Goal: Find specific page/section: Find specific page/section

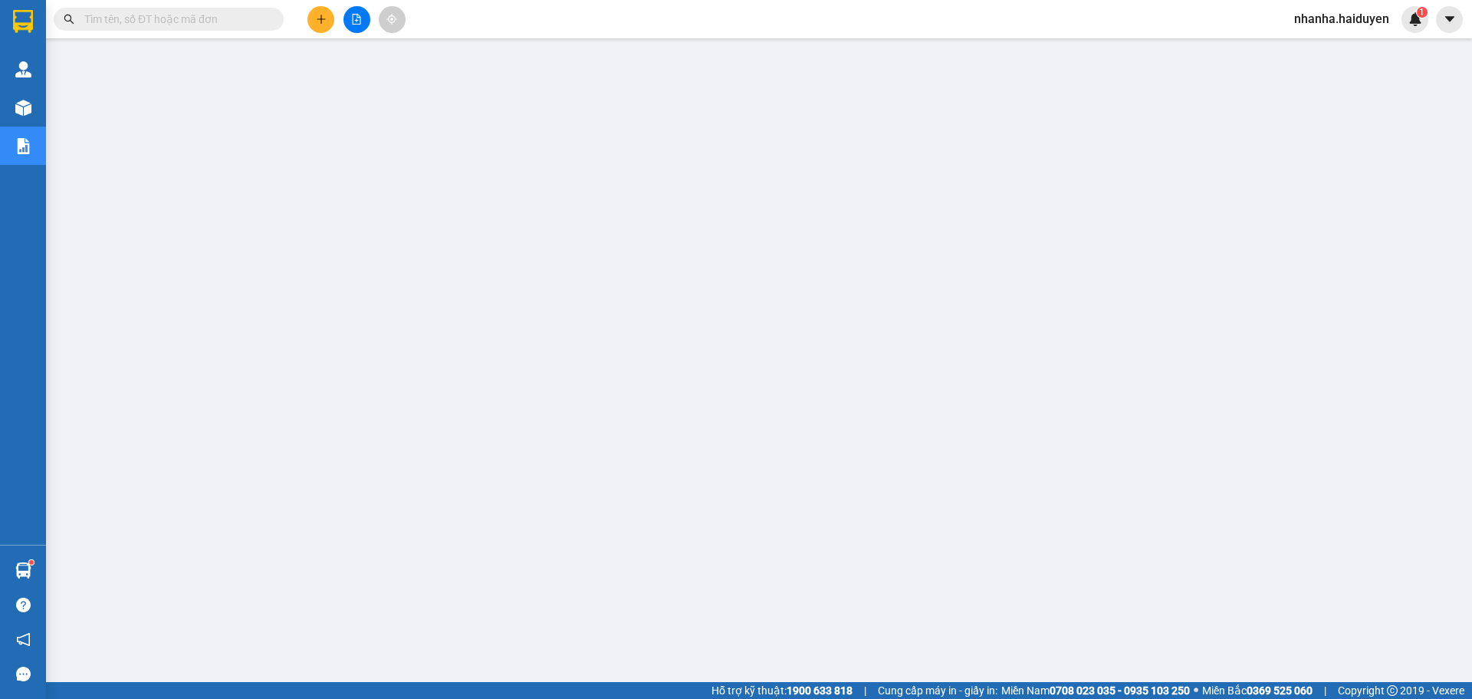
click at [359, 19] on icon "file-add" at bounding box center [356, 19] width 11 height 11
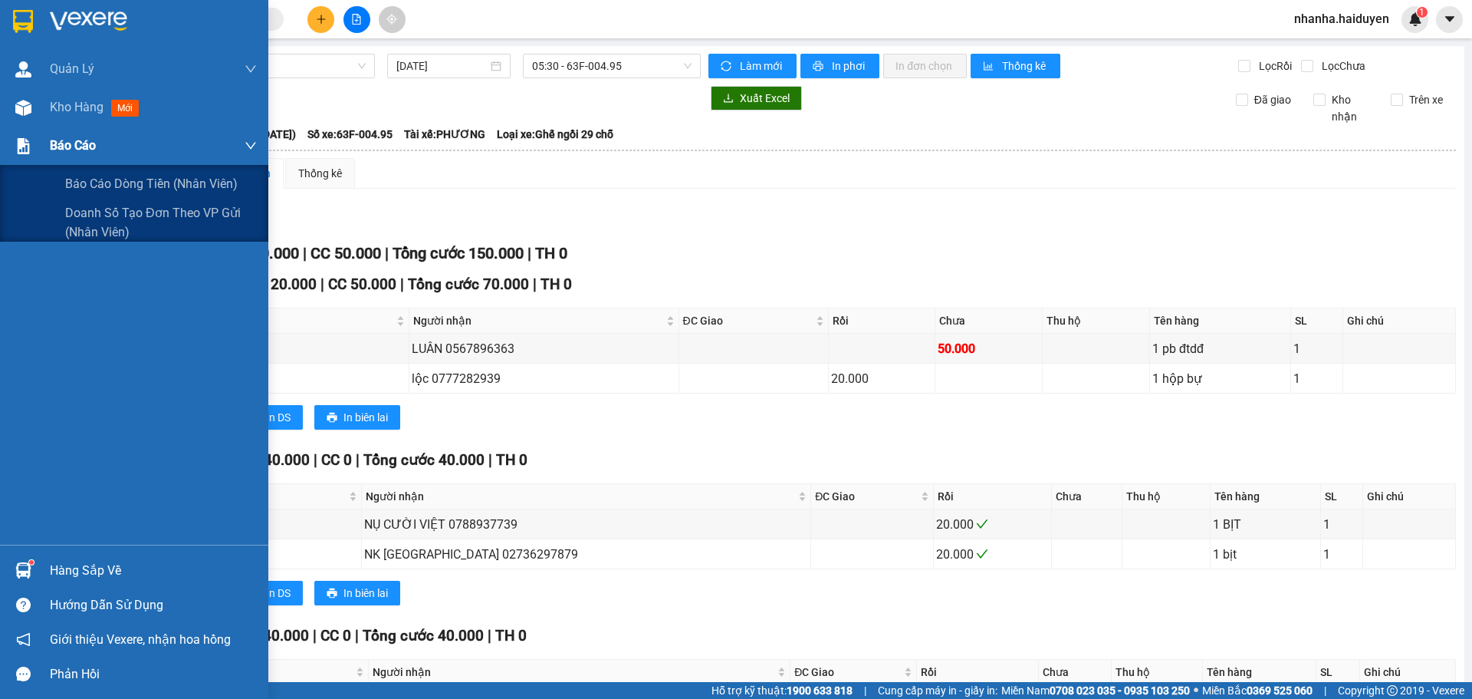
click at [41, 141] on div "Báo cáo" at bounding box center [134, 146] width 268 height 38
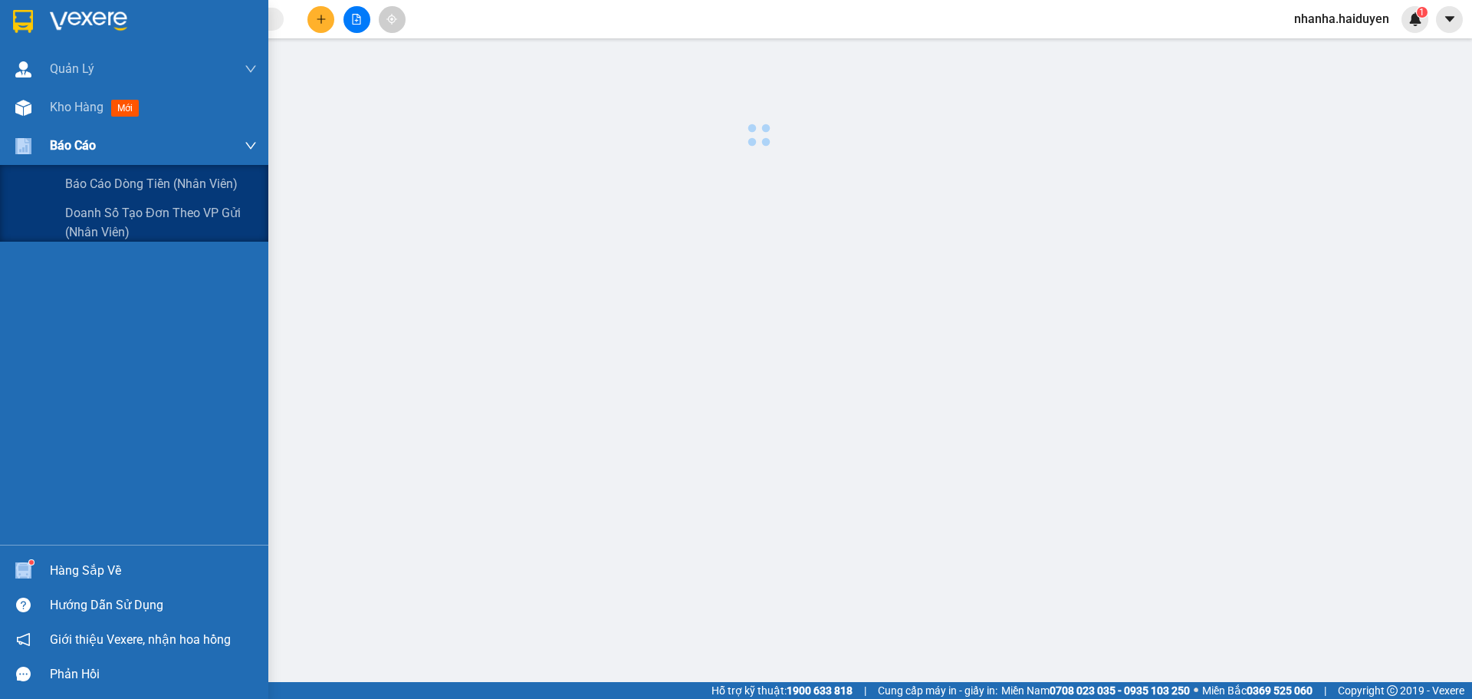
click at [41, 141] on div "Báo cáo" at bounding box center [134, 146] width 268 height 38
click at [132, 182] on span "Báo cáo dòng tiền (nhân viên)" at bounding box center [152, 183] width 174 height 19
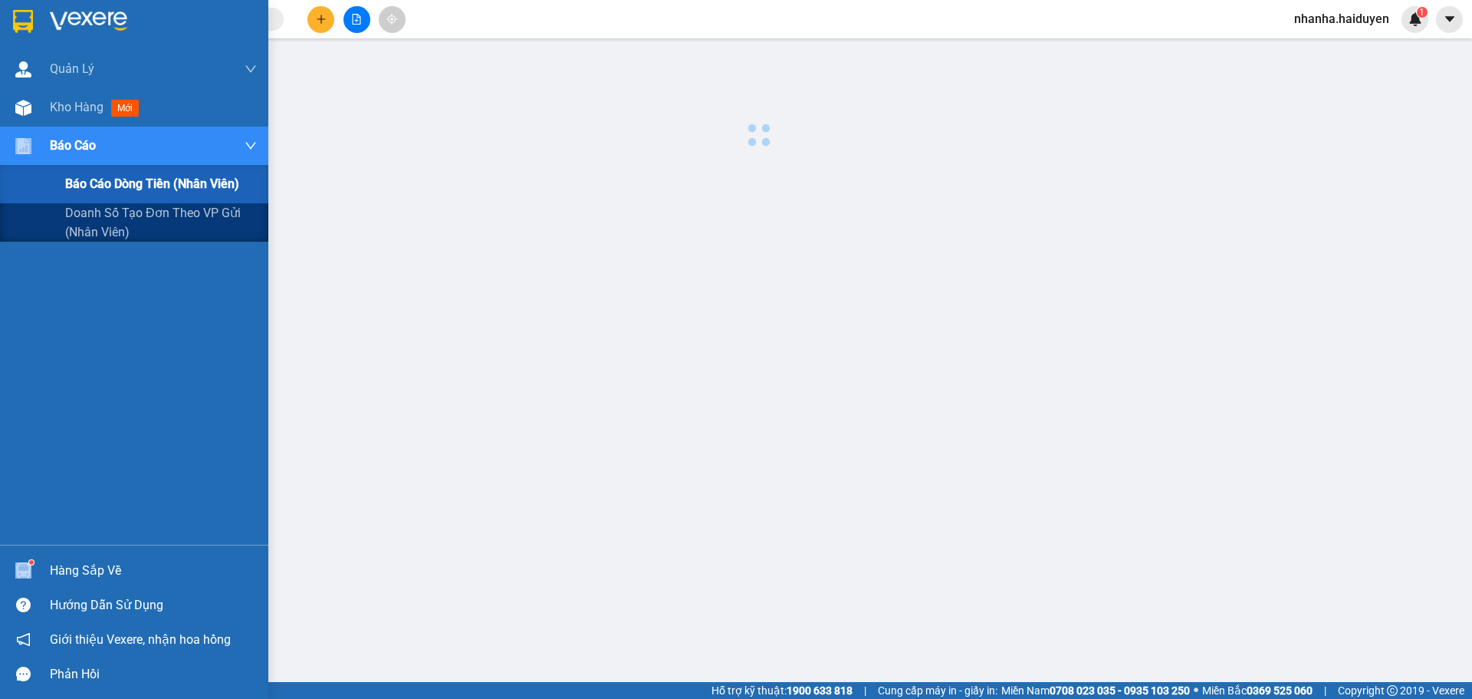
click at [132, 182] on span "Báo cáo dòng tiền (nhân viên)" at bounding box center [152, 183] width 174 height 19
